Goal: Transaction & Acquisition: Purchase product/service

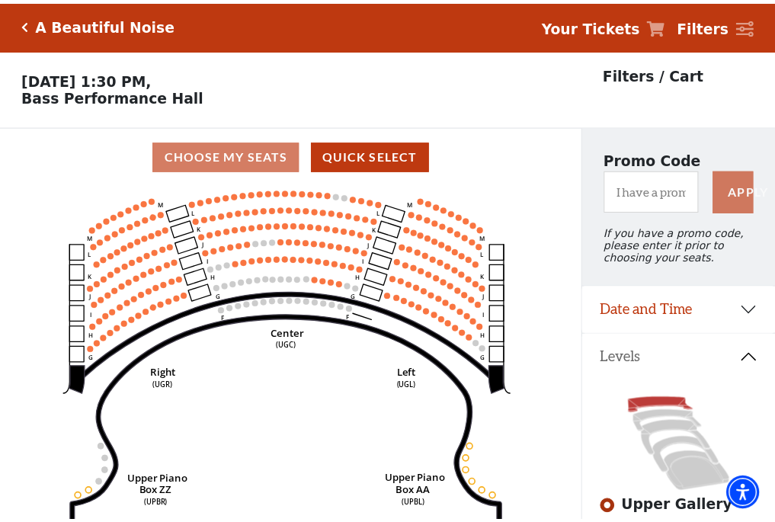
scroll to position [71, 0]
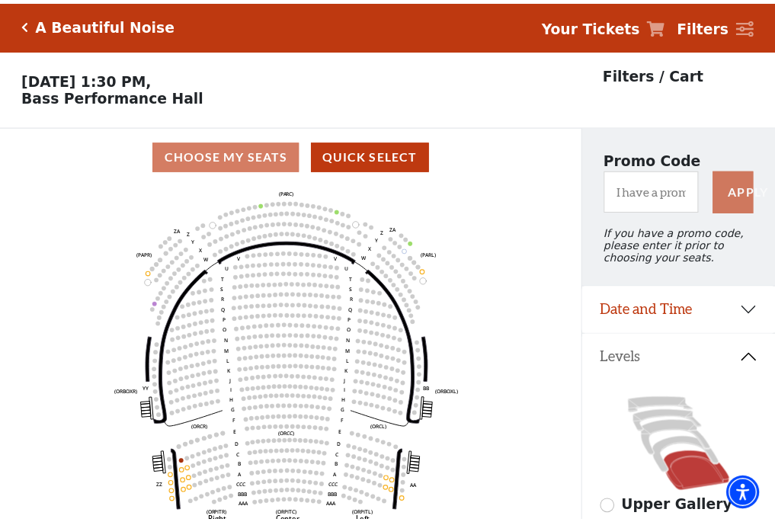
scroll to position [71, 0]
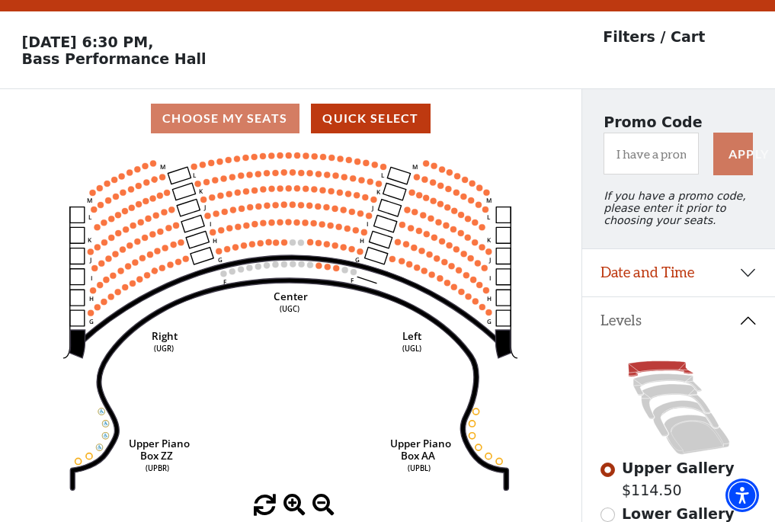
scroll to position [71, 0]
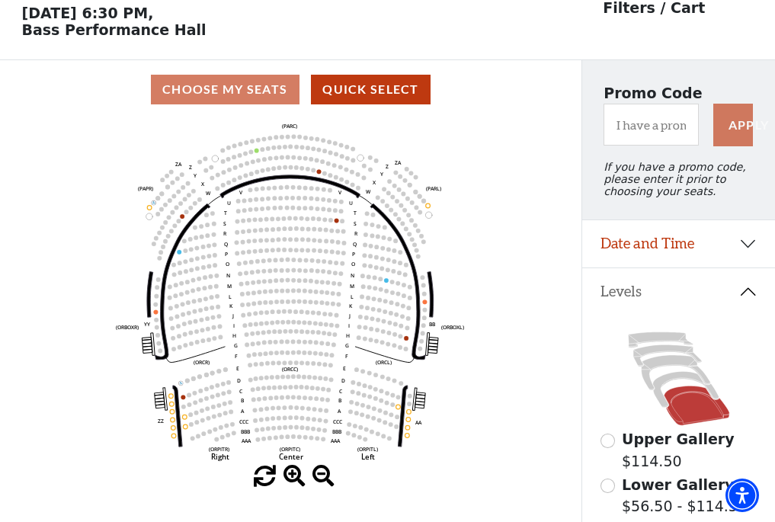
scroll to position [71, 0]
